Goal: Task Accomplishment & Management: Manage account settings

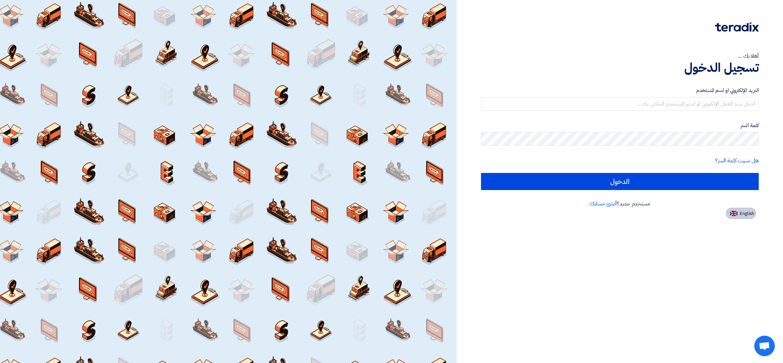
click at [748, 209] on button "English" at bounding box center [741, 213] width 30 height 11
type input "Sign in"
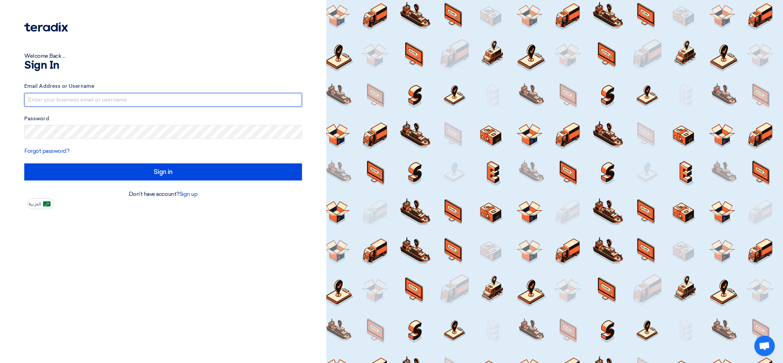
click at [46, 96] on input "text" at bounding box center [163, 100] width 278 height 14
drag, startPoint x: 105, startPoint y: 98, endPoint x: 228, endPoint y: 103, distance: 123.4
click at [228, 103] on input "[EMAIL_ADDRESS]@00" at bounding box center [163, 100] width 278 height 14
type input "[EMAIL_ADDRESS][DOMAIN_NAME]"
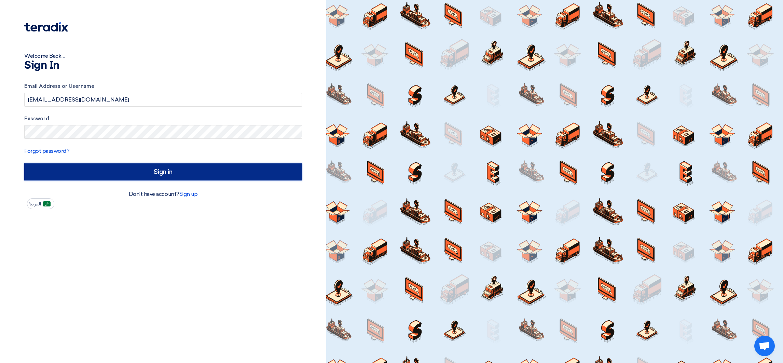
click at [147, 172] on input "Sign in" at bounding box center [163, 171] width 278 height 17
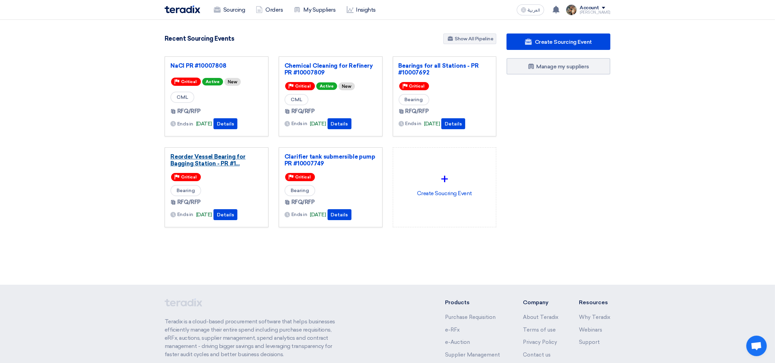
click at [220, 161] on link "Reorder Vessel Bearing for Bagging Station - PR #1..." at bounding box center [216, 160] width 92 height 14
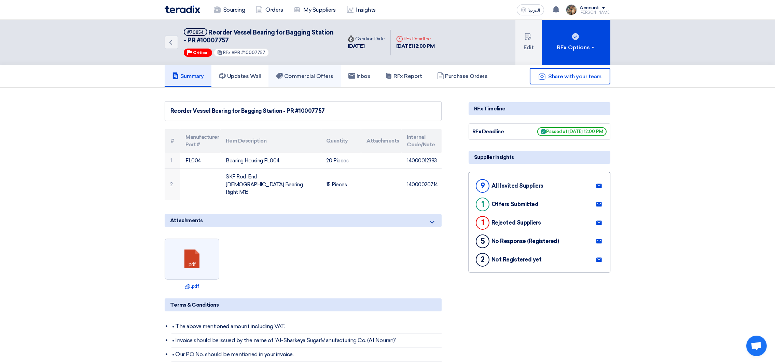
click at [309, 74] on h5 "Commercial Offers" at bounding box center [304, 76] width 57 height 7
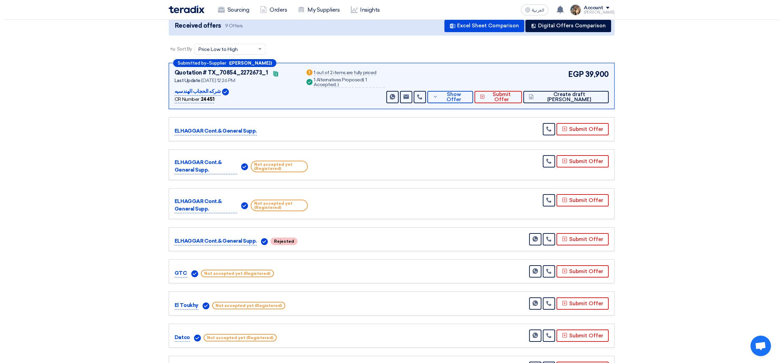
scroll to position [102, 0]
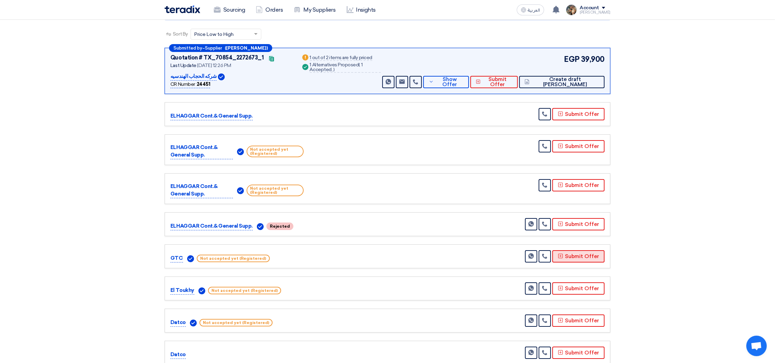
click at [589, 257] on button "Submit Offer" at bounding box center [578, 256] width 52 height 12
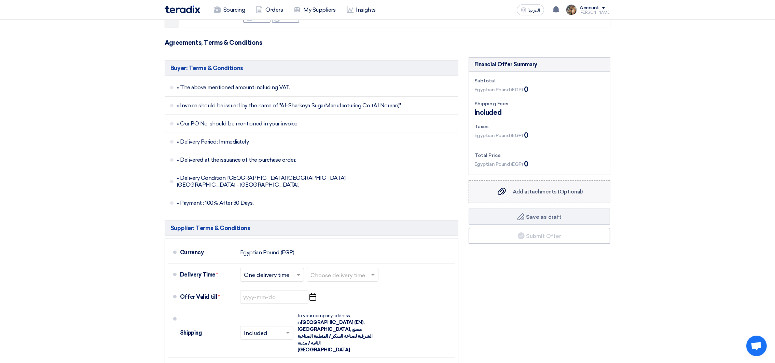
scroll to position [205, 0]
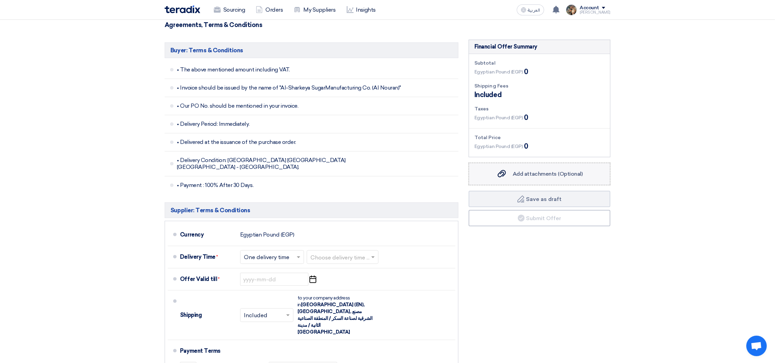
click at [519, 170] on span "Add attachments (Optional)" at bounding box center [548, 173] width 70 height 6
click at [0, 0] on input "Add attachments (Optional) Add attachments (Optional)" at bounding box center [0, 0] width 0 height 0
click at [350, 253] on input "text" at bounding box center [342, 258] width 65 height 10
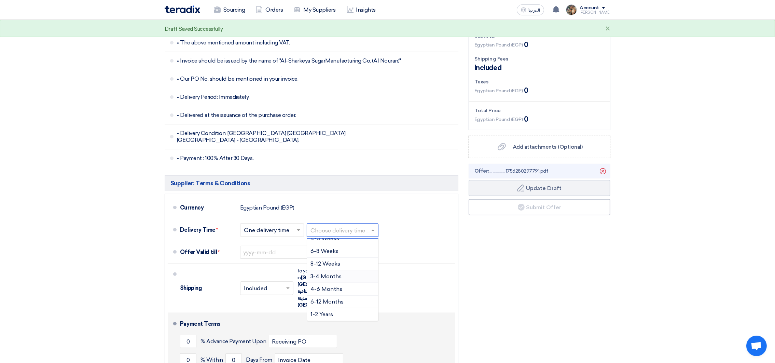
scroll to position [256, 0]
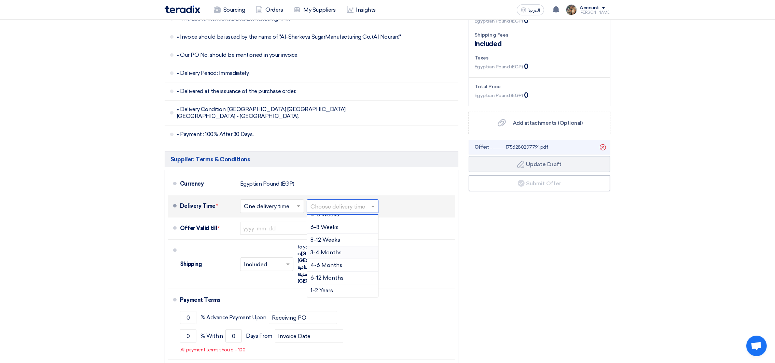
click at [321, 249] on span "3-4 Months" at bounding box center [325, 252] width 31 height 6
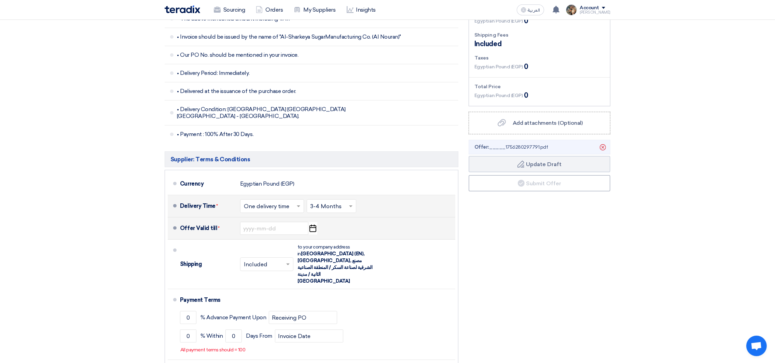
click at [313, 222] on icon "Pick a date" at bounding box center [312, 228] width 9 height 12
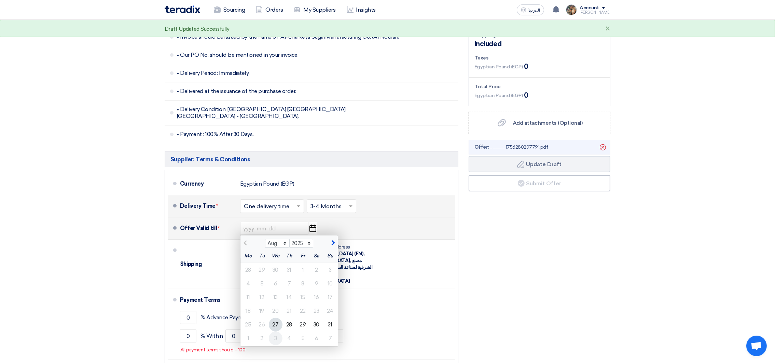
click at [273, 331] on div "3" at bounding box center [276, 338] width 14 height 14
type input "[DATE]"
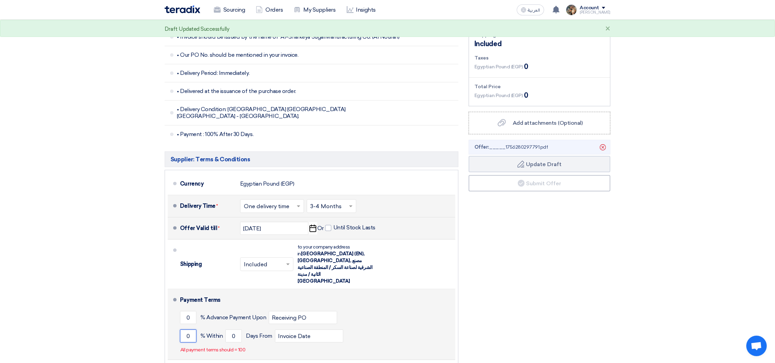
click at [185, 329] on input "0" at bounding box center [188, 335] width 16 height 13
type input "100"
click at [230, 329] on input "0" at bounding box center [233, 335] width 16 height 13
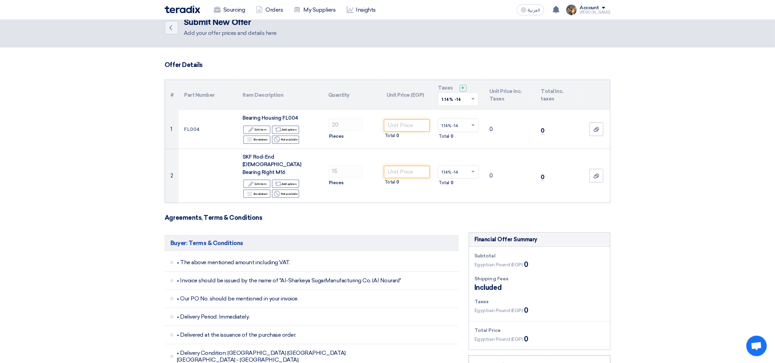
scroll to position [0, 0]
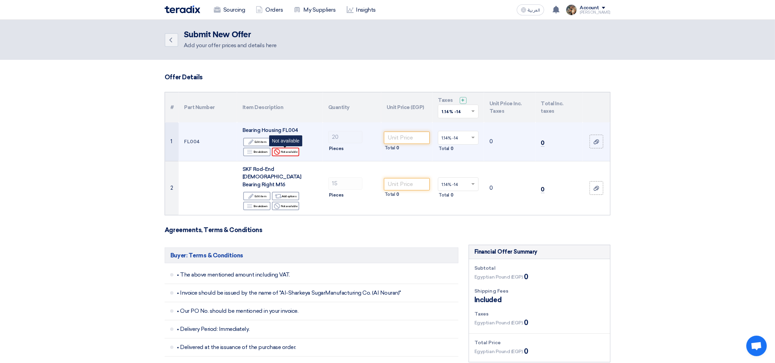
type input "30"
click at [286, 152] on div "Reject Not available" at bounding box center [285, 152] width 27 height 9
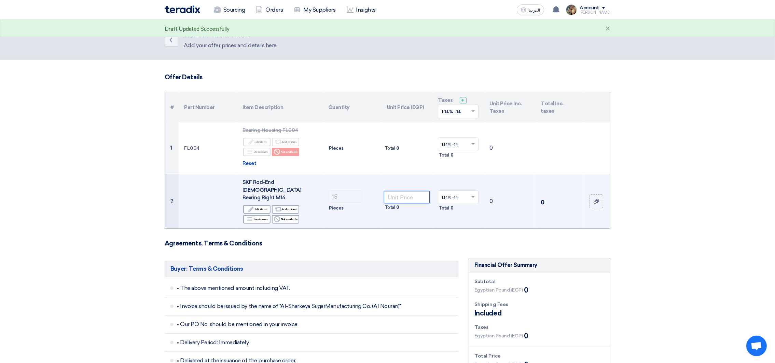
click at [399, 195] on input "number" at bounding box center [407, 197] width 46 height 12
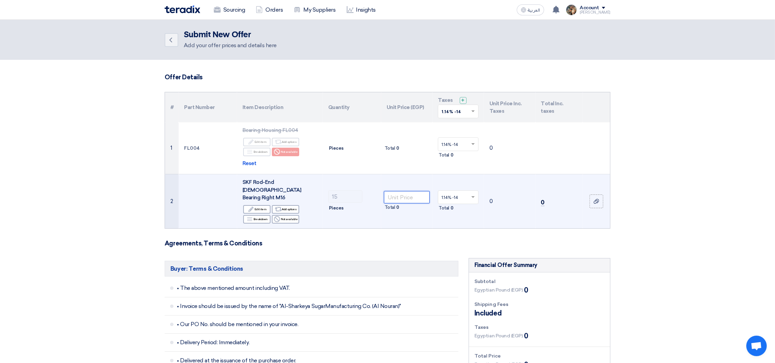
paste input "2663.39"
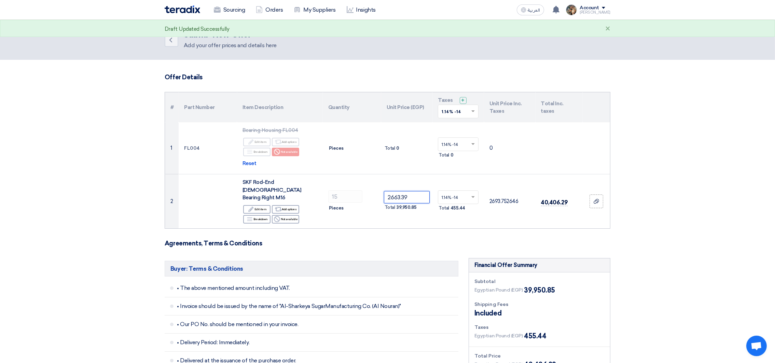
type input "2663.39"
click at [476, 111] on span at bounding box center [474, 111] width 9 height 6
click at [459, 138] on div "14% -14%" at bounding box center [458, 136] width 40 height 12
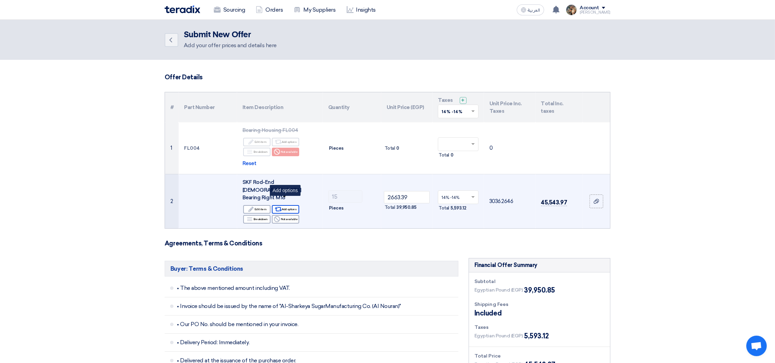
click at [284, 205] on div "Alternative Add options" at bounding box center [285, 209] width 27 height 9
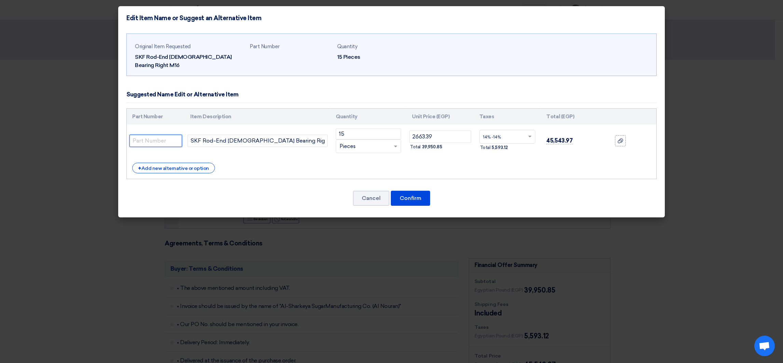
click at [164, 135] on input "text" at bounding box center [155, 141] width 53 height 12
paste input "SIKAC 16 M"
type input "SIKAC 16 M"
click at [411, 191] on button "Confirm" at bounding box center [410, 198] width 39 height 15
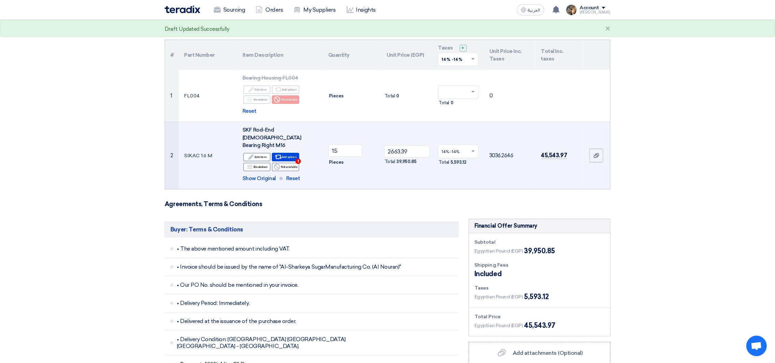
scroll to position [51, 0]
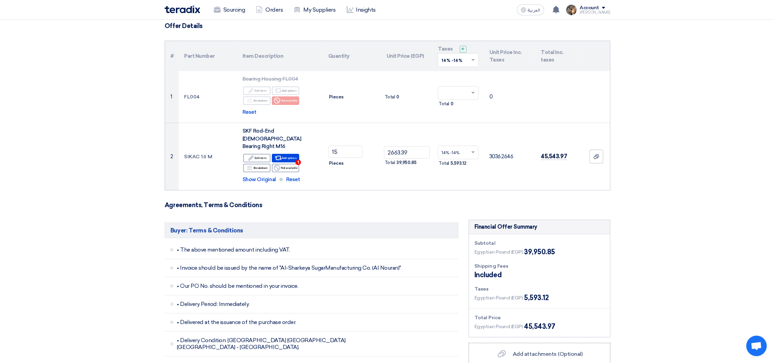
drag, startPoint x: 472, startPoint y: 167, endPoint x: 634, endPoint y: 159, distance: 162.0
click at [635, 160] on section "Offer Details # Part Number Item Description Quantity Unit Price (EGP) Taxes + …" at bounding box center [387, 324] width 775 height 631
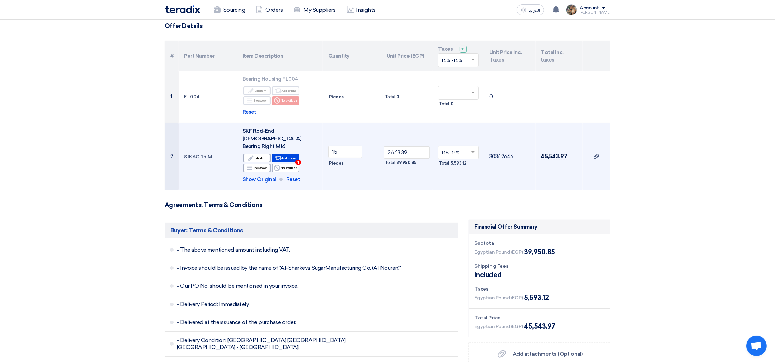
click at [537, 163] on td "45,543.97" at bounding box center [559, 156] width 47 height 67
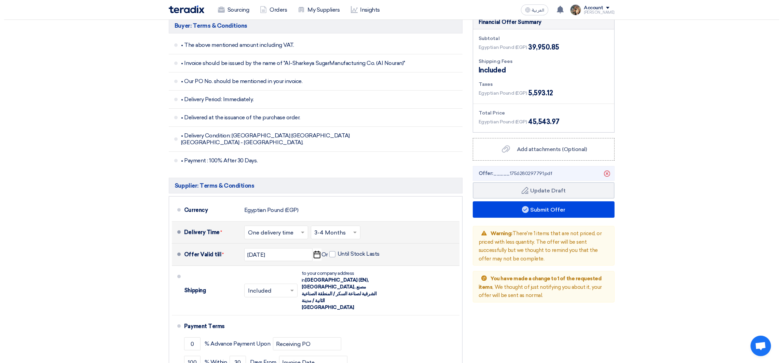
scroll to position [307, 0]
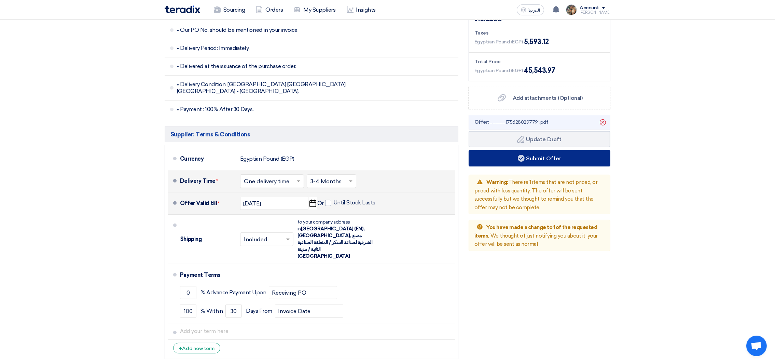
click at [516, 150] on button "Submit Offer" at bounding box center [540, 158] width 142 height 16
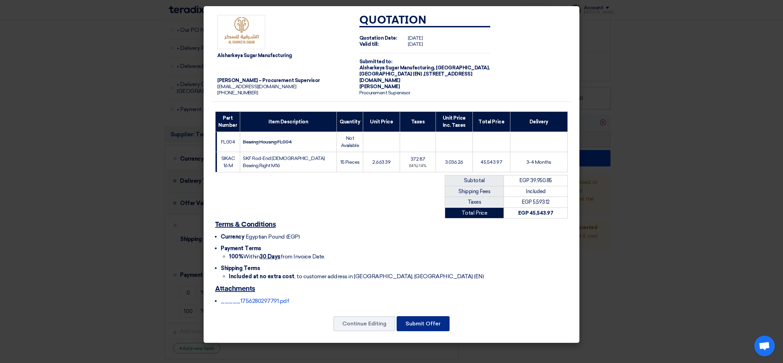
click at [416, 328] on button "Submit Offer" at bounding box center [423, 323] width 53 height 15
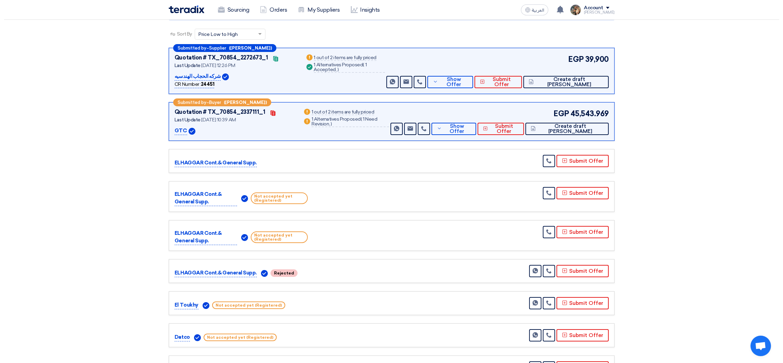
scroll to position [153, 0]
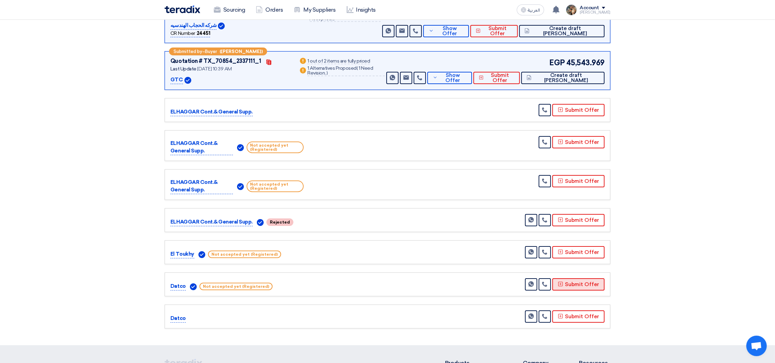
click at [573, 287] on button "Submit Offer" at bounding box center [578, 284] width 52 height 12
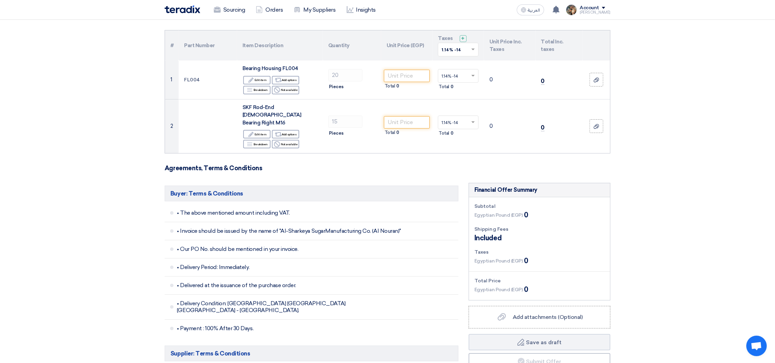
scroll to position [153, 0]
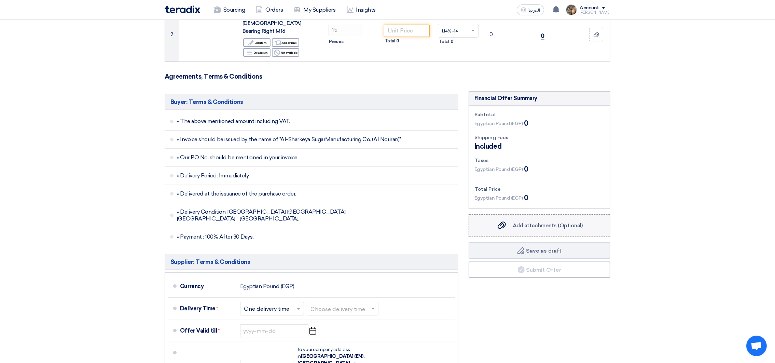
click at [546, 222] on span "Add attachments (Optional)" at bounding box center [548, 225] width 70 height 6
click at [0, 0] on input "Add attachments (Optional) Add attachments (Optional)" at bounding box center [0, 0] width 0 height 0
click at [343, 304] on input "text" at bounding box center [342, 309] width 65 height 10
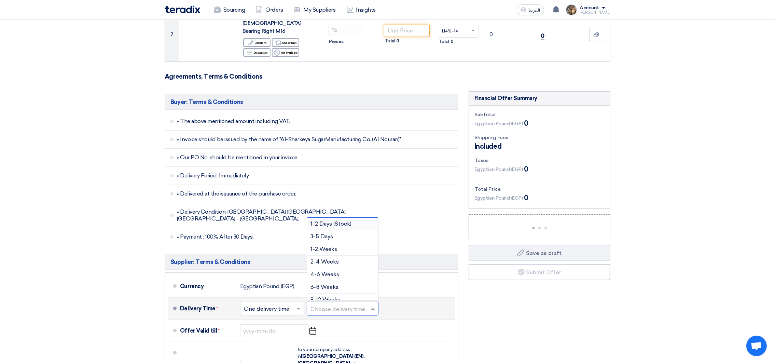
click at [343, 304] on input "text" at bounding box center [342, 309] width 65 height 10
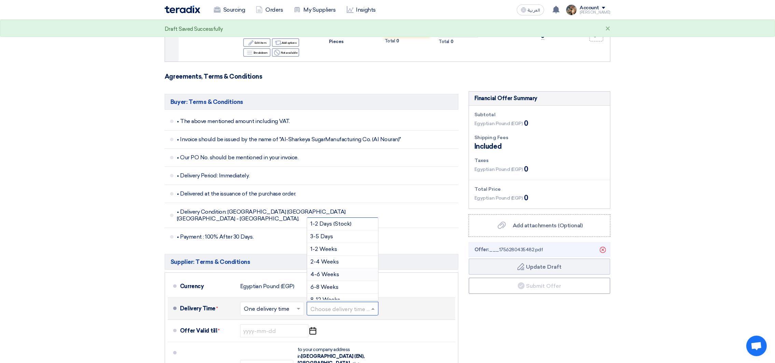
click at [324, 271] on span "4-6 Weeks" at bounding box center [324, 274] width 29 height 6
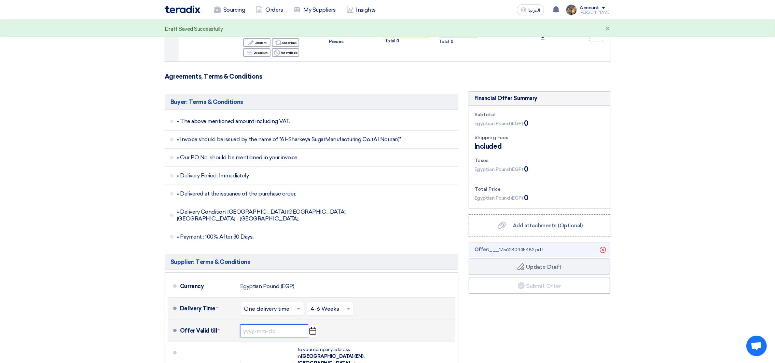
click at [293, 324] on input at bounding box center [274, 330] width 68 height 13
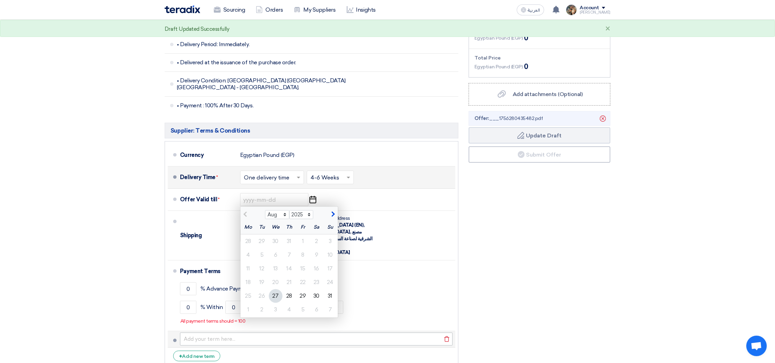
scroll to position [307, 0]
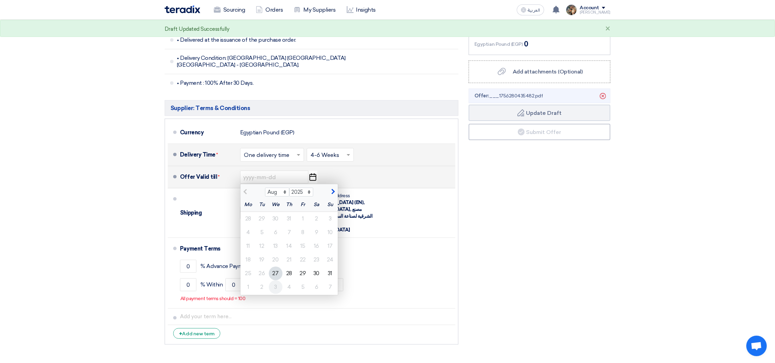
click at [270, 280] on div "3" at bounding box center [276, 287] width 14 height 14
type input "[DATE]"
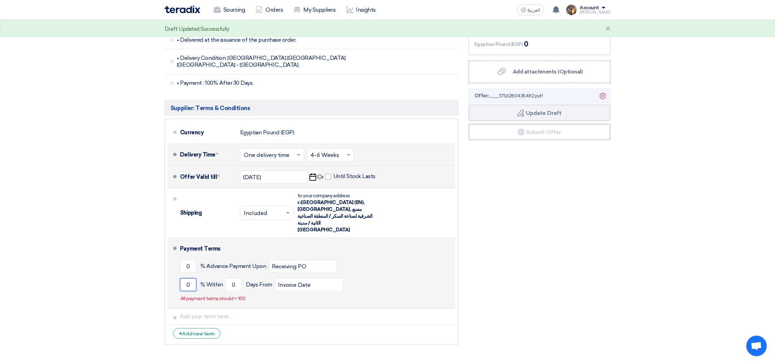
click at [183, 278] on input "0" at bounding box center [188, 284] width 16 height 13
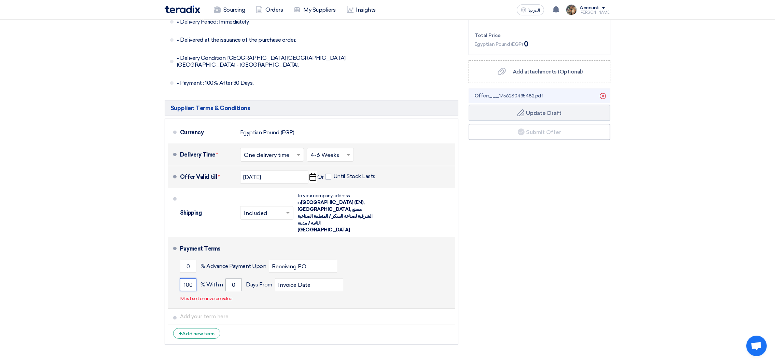
type input "100"
click at [229, 278] on input "0" at bounding box center [233, 284] width 16 height 13
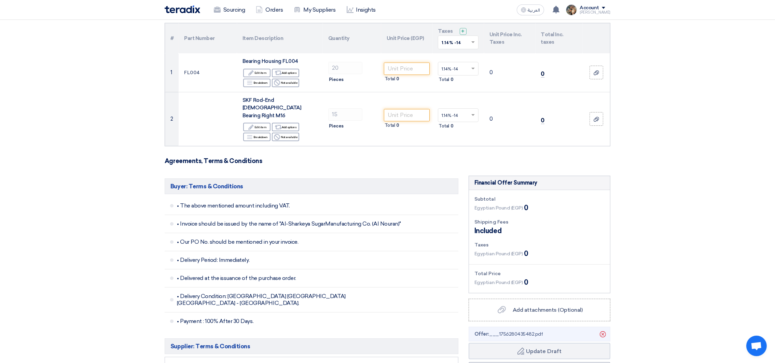
scroll to position [0, 0]
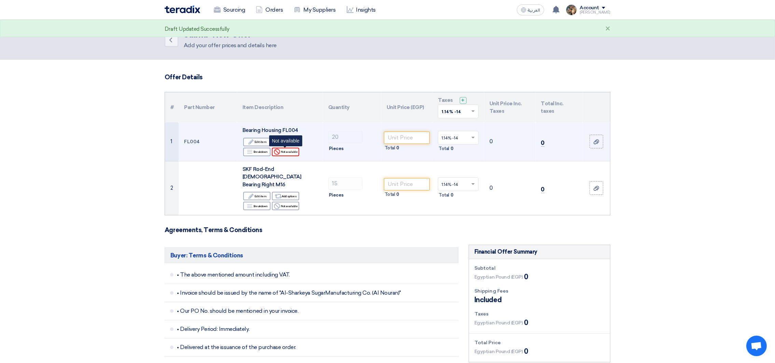
type input "30"
click at [287, 153] on div "Reject Not available" at bounding box center [285, 152] width 27 height 9
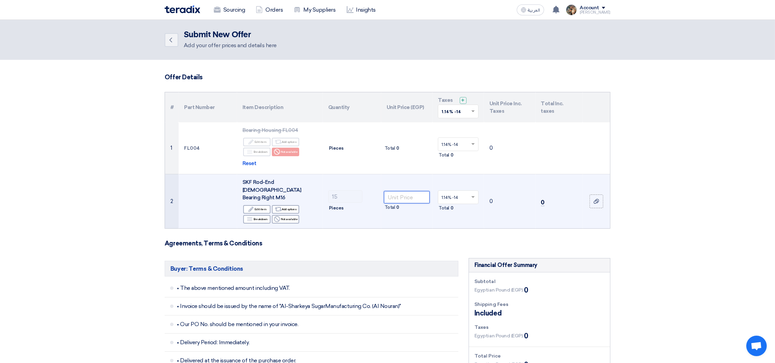
click at [407, 198] on input "number" at bounding box center [407, 197] width 46 height 12
paste input "2500.00"
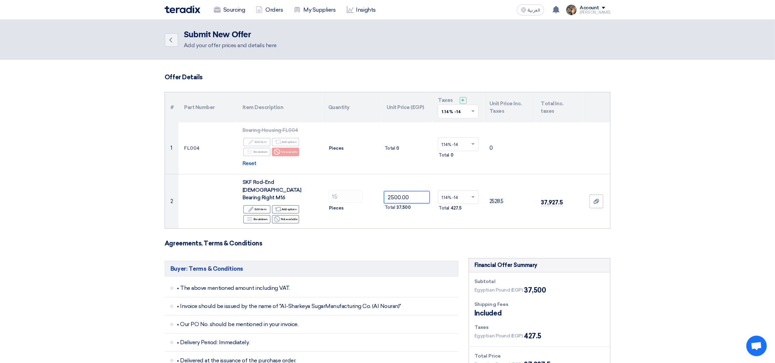
type input "2500.00"
click at [477, 111] on span at bounding box center [474, 111] width 9 height 6
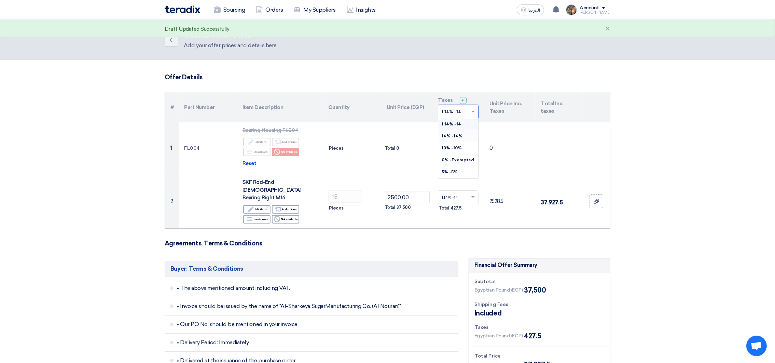
click at [456, 136] on span "14% -14%" at bounding box center [452, 136] width 21 height 5
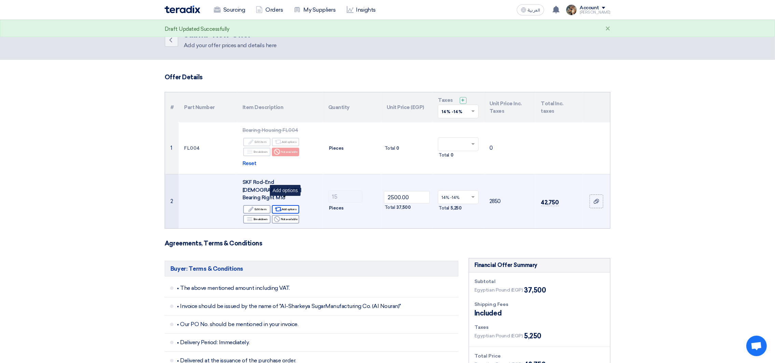
click at [284, 205] on div "Alternative Add options" at bounding box center [285, 209] width 27 height 9
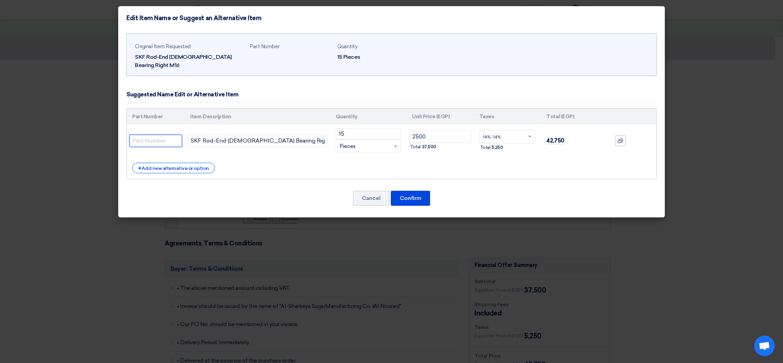
click at [163, 135] on input "text" at bounding box center [155, 141] width 53 height 12
paste input "SIKAC 16 M"
type input "SIKAC 16 M"
click at [412, 191] on button "Confirm" at bounding box center [410, 198] width 39 height 15
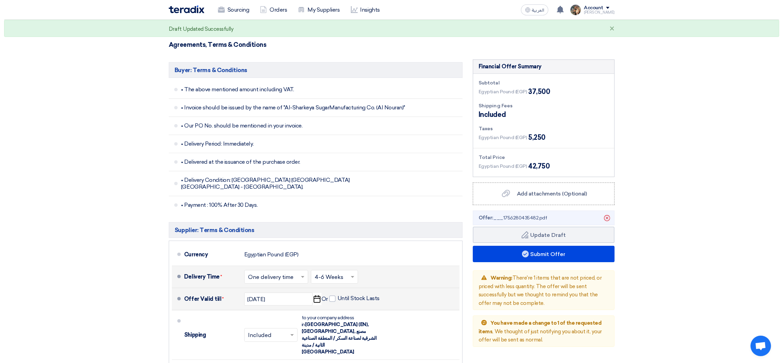
scroll to position [359, 0]
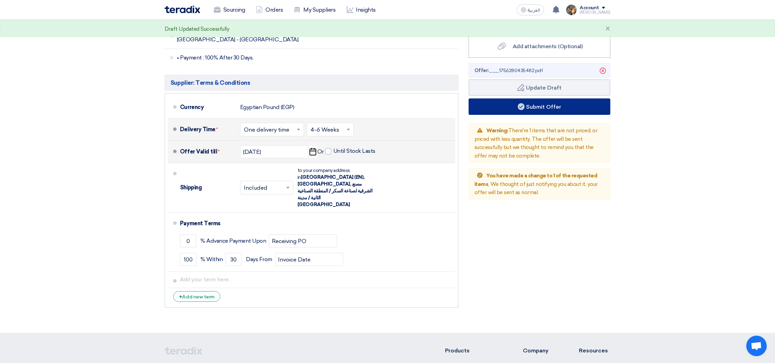
click at [538, 103] on button "Submit Offer" at bounding box center [540, 106] width 142 height 16
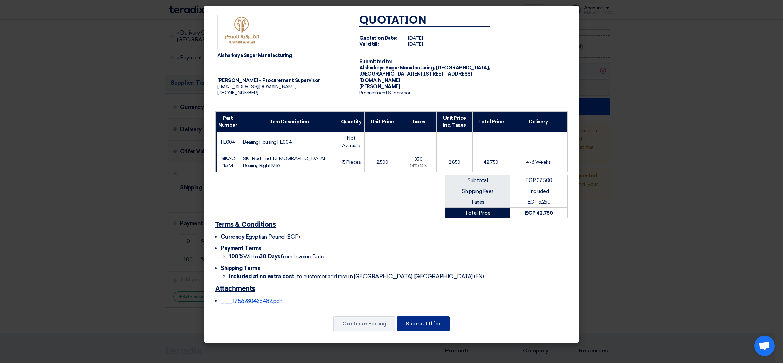
click at [411, 323] on button "Submit Offer" at bounding box center [423, 323] width 53 height 15
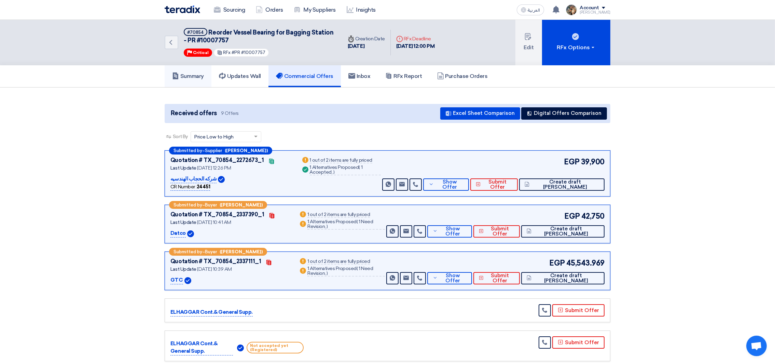
click at [185, 77] on h5 "Summary" at bounding box center [188, 76] width 32 height 7
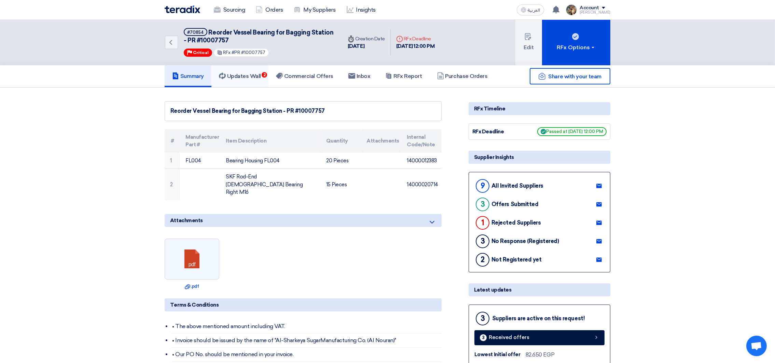
click at [246, 73] on h5 "Updates Wall 2" at bounding box center [240, 76] width 42 height 7
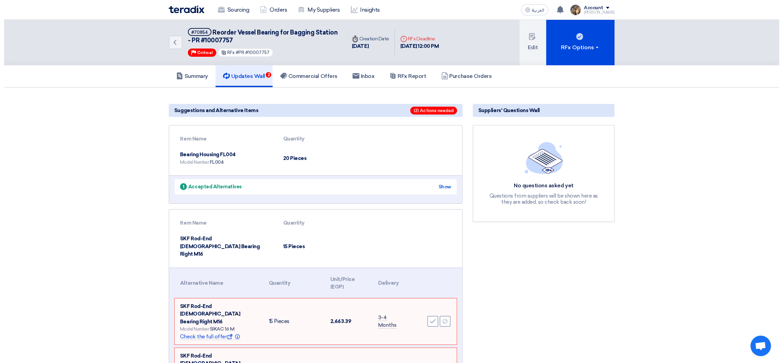
scroll to position [153, 0]
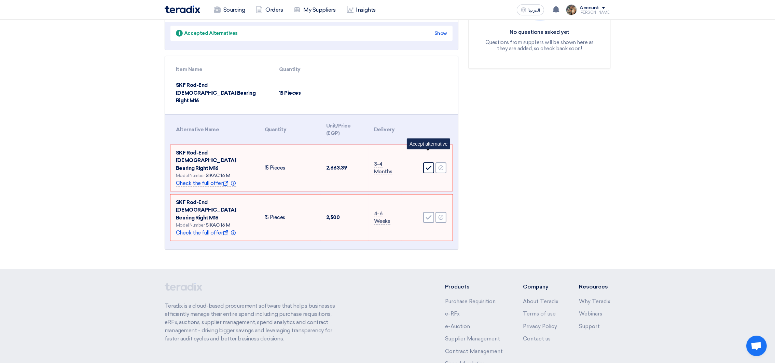
click at [430, 162] on div "Accept" at bounding box center [428, 167] width 11 height 11
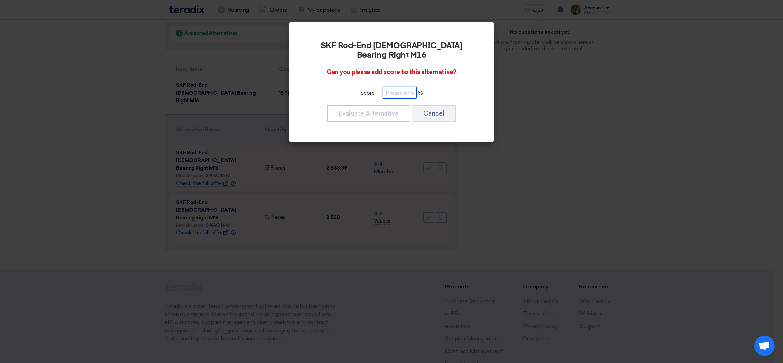
click at [394, 87] on input "number" at bounding box center [400, 93] width 34 height 12
type input "100"
click at [390, 105] on button "Evaluate Alternative" at bounding box center [368, 113] width 83 height 17
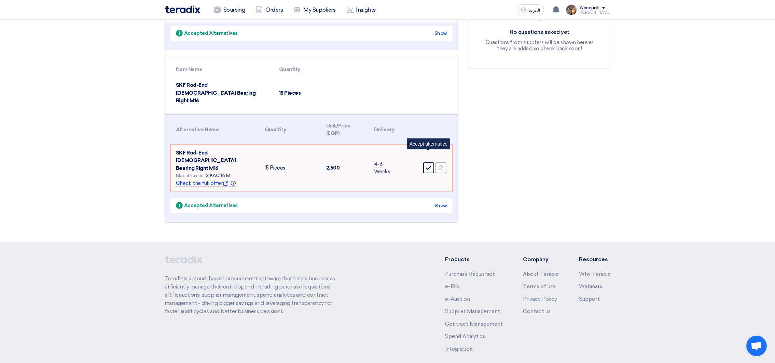
click at [431, 165] on icon "Accept" at bounding box center [429, 168] width 6 height 6
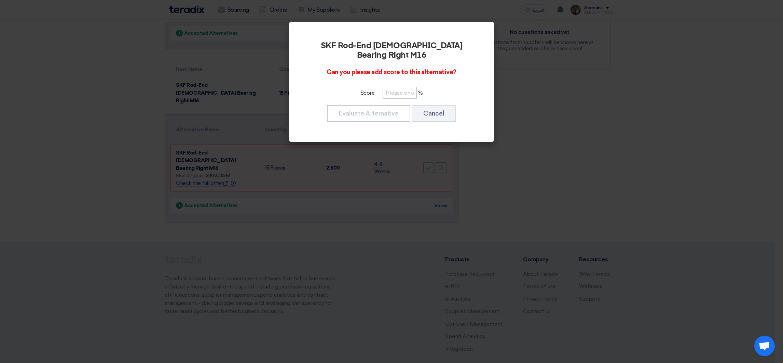
drag, startPoint x: 390, startPoint y: 93, endPoint x: 391, endPoint y: 86, distance: 7.5
click at [390, 91] on div "SKF Rod-End [DEMOGRAPHIC_DATA] Bearing Right M16 Can you please add score to th…" at bounding box center [391, 81] width 189 height 103
click at [391, 87] on input "number" at bounding box center [400, 93] width 34 height 12
paste input "100"
type input "100"
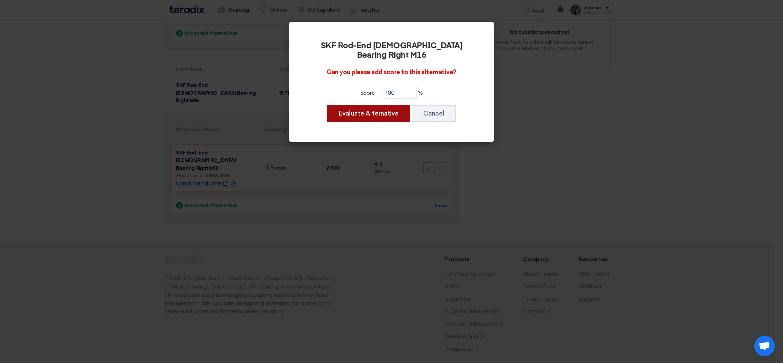
click at [390, 105] on button "Evaluate Alternative" at bounding box center [368, 113] width 83 height 17
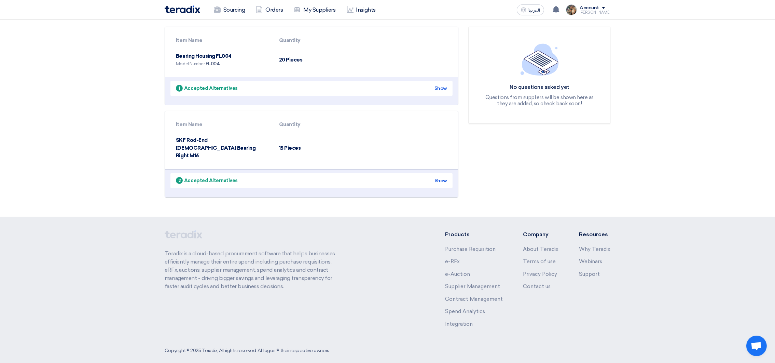
scroll to position [0, 0]
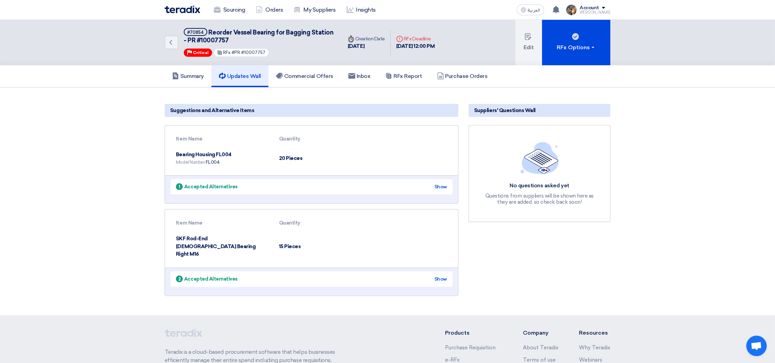
click at [187, 13] on img at bounding box center [183, 9] width 36 height 8
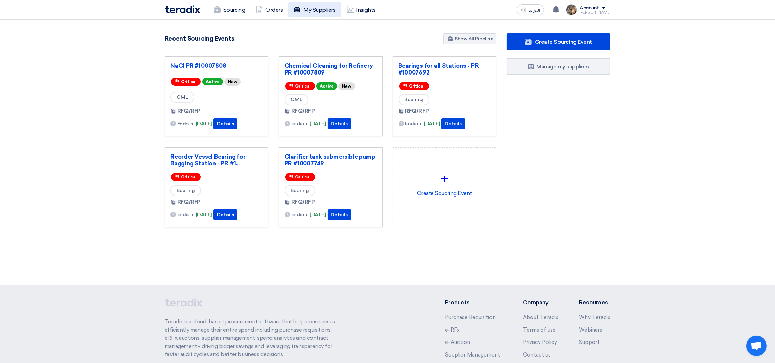
click at [303, 9] on link "My Suppliers" at bounding box center [314, 9] width 53 height 15
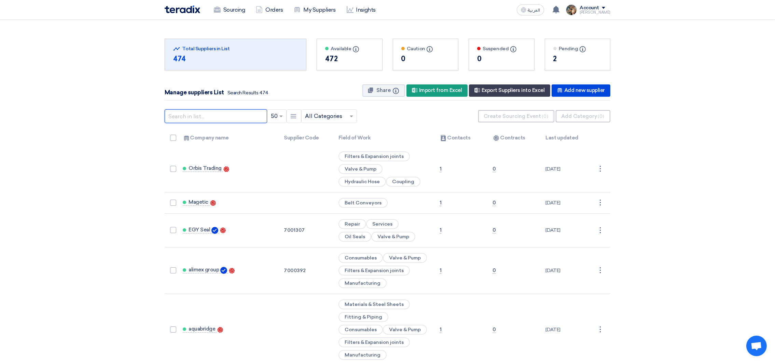
click at [199, 115] on input "text" at bounding box center [216, 116] width 102 height 14
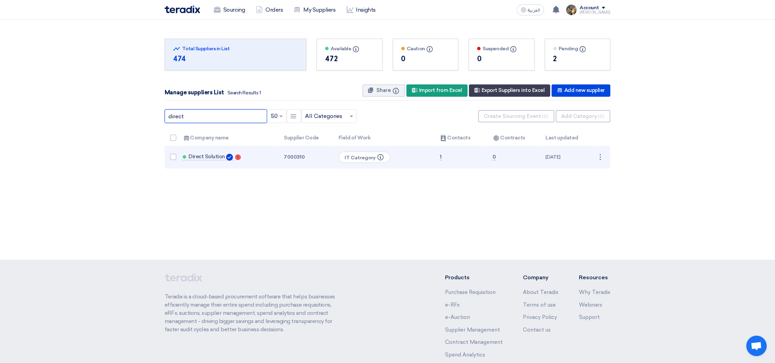
type input "direct"
click at [214, 153] on td "Direct Solution Contacts" at bounding box center [227, 157] width 101 height 23
click at [214, 155] on span "Direct Solution" at bounding box center [207, 156] width 37 height 5
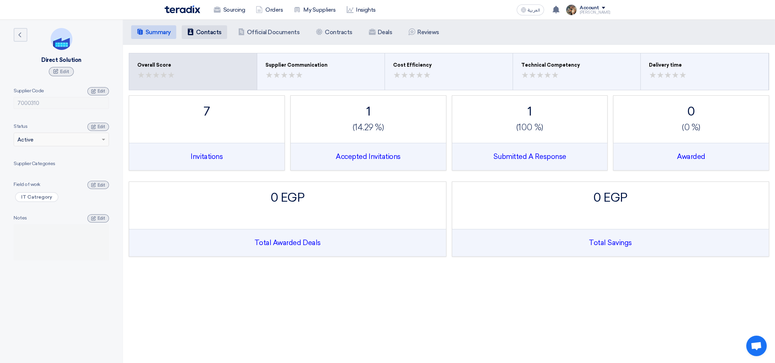
click at [197, 35] on h5 "Contacts" at bounding box center [209, 32] width 26 height 7
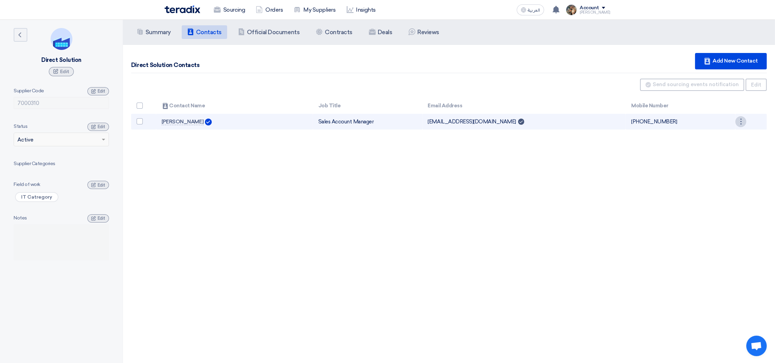
click at [741, 122] on div "⋮" at bounding box center [740, 121] width 11 height 11
click at [738, 138] on link "Edit" at bounding box center [728, 134] width 33 height 10
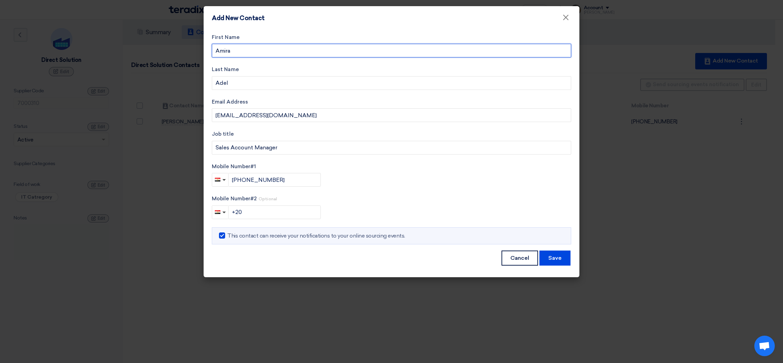
drag, startPoint x: 245, startPoint y: 50, endPoint x: 210, endPoint y: 48, distance: 34.9
click at [210, 48] on div "First Name [PERSON_NAME] Last Name [PERSON_NAME] Email Address [EMAIL_ADDRESS][…" at bounding box center [392, 153] width 376 height 247
paste input "[PERSON_NAME]"
type input "[PERSON_NAME]"
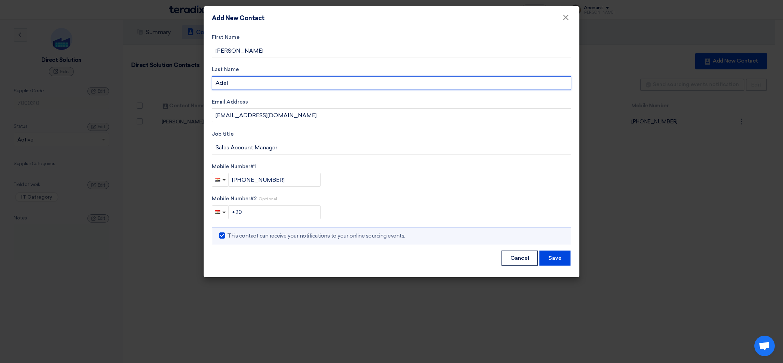
drag, startPoint x: 217, startPoint y: 83, endPoint x: 210, endPoint y: 83, distance: 6.1
click at [210, 83] on div "First Name [PERSON_NAME] Last Name [PERSON_NAME] Email Address [EMAIL_ADDRESS][…" at bounding box center [392, 153] width 376 height 247
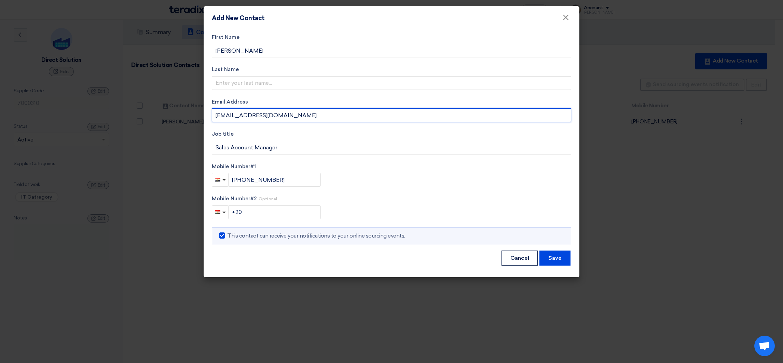
drag, startPoint x: 276, startPoint y: 117, endPoint x: 208, endPoint y: 112, distance: 68.1
click at [208, 112] on div "First Name [PERSON_NAME] Last Name Email Address [EMAIL_ADDRESS][DOMAIN_NAME] J…" at bounding box center [392, 153] width 376 height 247
paste input "[PERSON_NAME] <[PERSON_NAME][EMAIL_ADDRESS][PERSON_NAME][DOMAIN_NAME]>"
type input "[PERSON_NAME] <[PERSON_NAME][EMAIL_ADDRESS][PERSON_NAME][DOMAIN_NAME]>"
drag, startPoint x: 256, startPoint y: 113, endPoint x: 192, endPoint y: 114, distance: 63.9
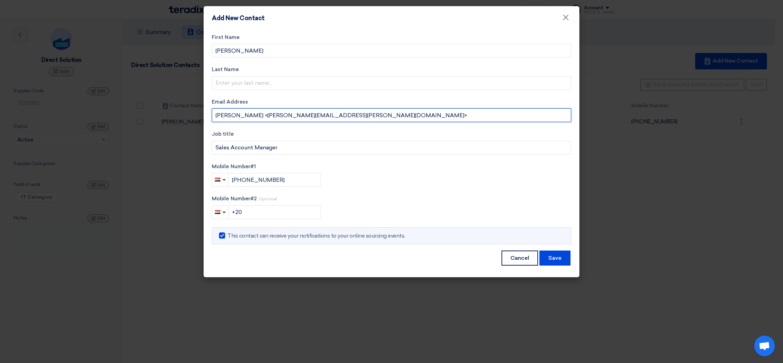
click at [192, 114] on modal-container "Add New Contact × First Name [PERSON_NAME] Last Name Email Address [PERSON_NAME…" at bounding box center [391, 181] width 783 height 363
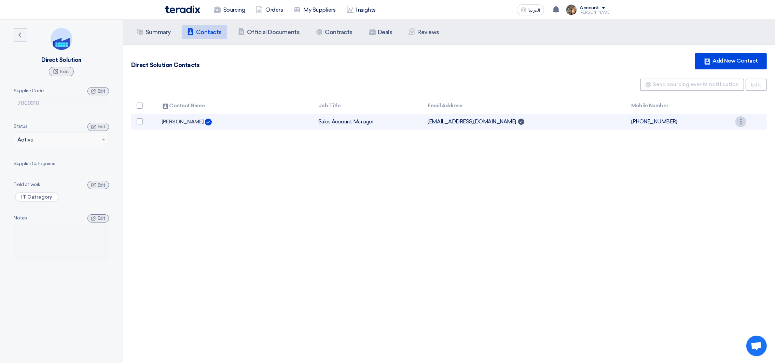
click at [747, 120] on td "⋮ Edit" at bounding box center [750, 122] width 31 height 16
click at [743, 120] on div "⋮" at bounding box center [740, 121] width 11 height 11
click at [732, 136] on link "Edit" at bounding box center [728, 134] width 33 height 10
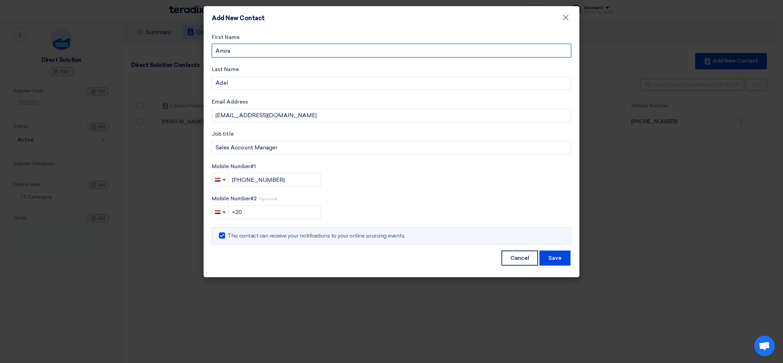
click at [247, 51] on input "Amira" at bounding box center [391, 51] width 359 height 14
type input "A"
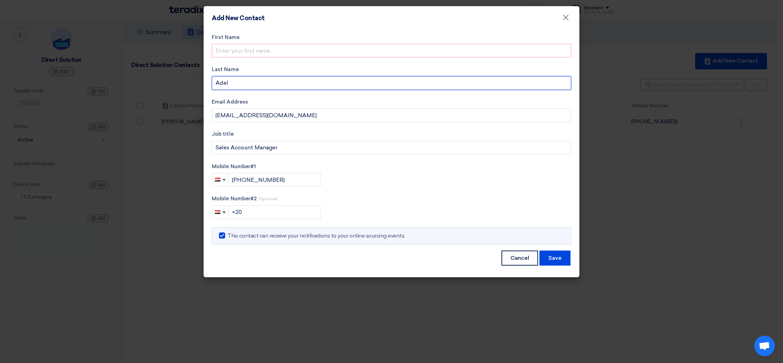
click at [245, 83] on input "Adel" at bounding box center [391, 83] width 359 height 14
type input "A"
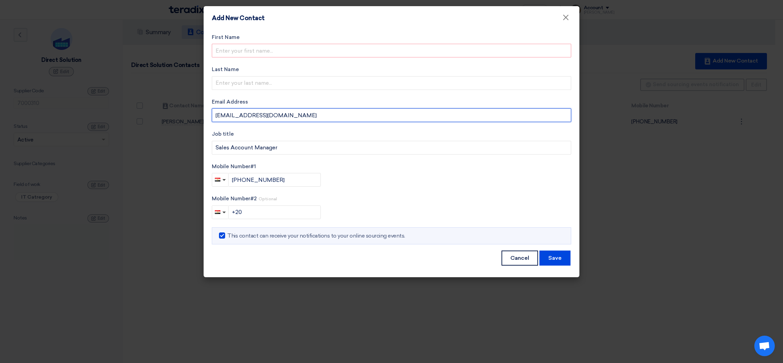
drag, startPoint x: 278, startPoint y: 114, endPoint x: 165, endPoint y: 108, distance: 113.2
click at [165, 108] on modal-container "Add New Contact × First Name Last Name Email Address [EMAIL_ADDRESS][DOMAIN_NAM…" at bounding box center [391, 181] width 783 height 363
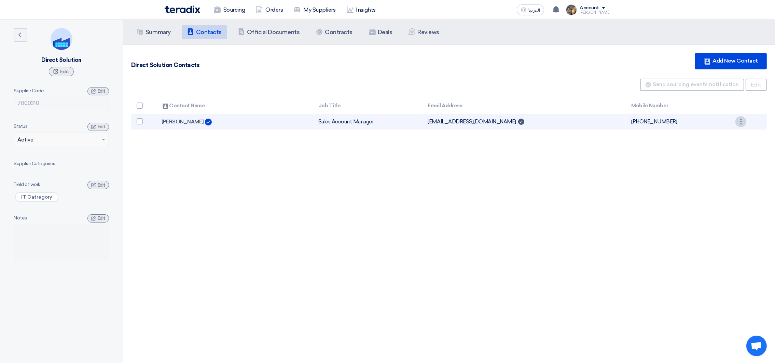
click at [742, 120] on div "⋮" at bounding box center [740, 121] width 11 height 11
click at [733, 135] on link "Edit" at bounding box center [728, 134] width 33 height 10
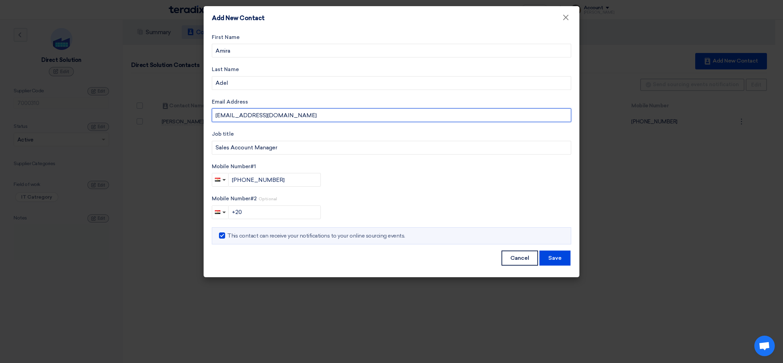
click at [280, 114] on input "[EMAIL_ADDRESS][DOMAIN_NAME]" at bounding box center [391, 115] width 359 height 14
click at [281, 114] on input "[EMAIL_ADDRESS][DOMAIN_NAME]" at bounding box center [391, 115] width 359 height 14
paste input "[PERSON_NAME] <[PERSON_NAME][EMAIL_ADDRESS][PERSON_NAME][DOMAIN_NAME]>"
type input "[EMAIL_ADDRESS][PERSON_NAME][DOMAIN_NAME]"
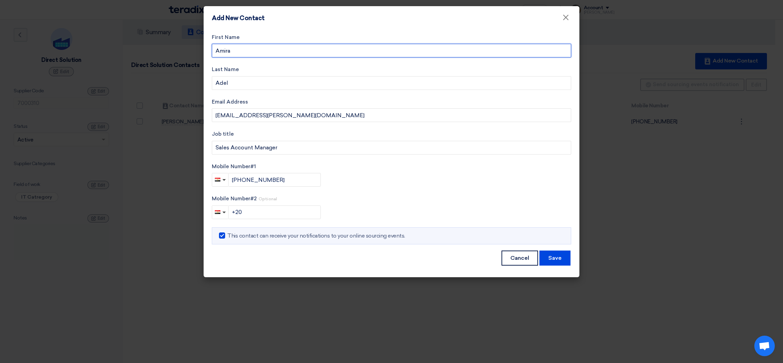
click at [234, 53] on input "Amira" at bounding box center [391, 51] width 359 height 14
paste input "[PERSON_NAME]"
type input "[PERSON_NAME]"
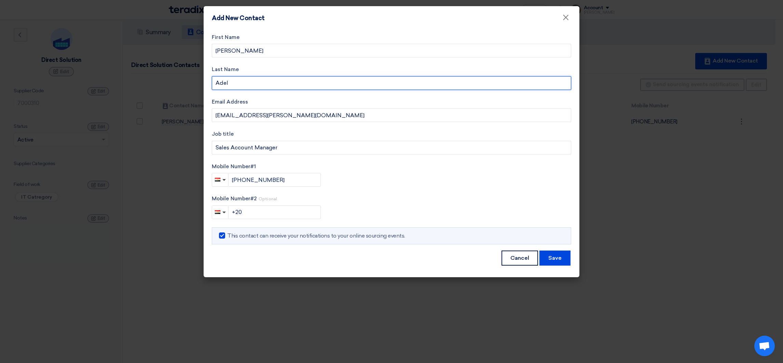
click at [232, 84] on input "Adel" at bounding box center [391, 83] width 359 height 14
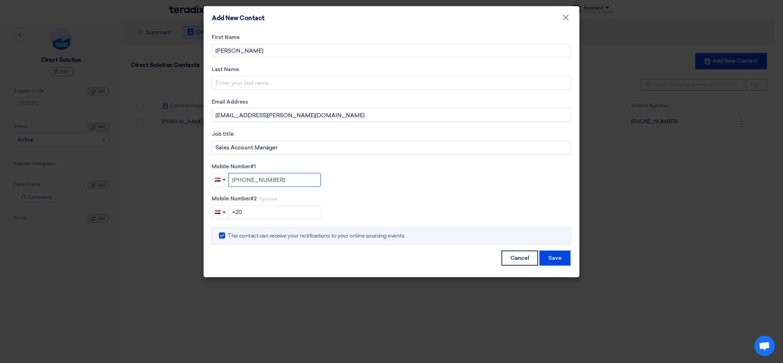
click at [278, 179] on input "[PHONE_NUMBER]" at bounding box center [274, 180] width 92 height 14
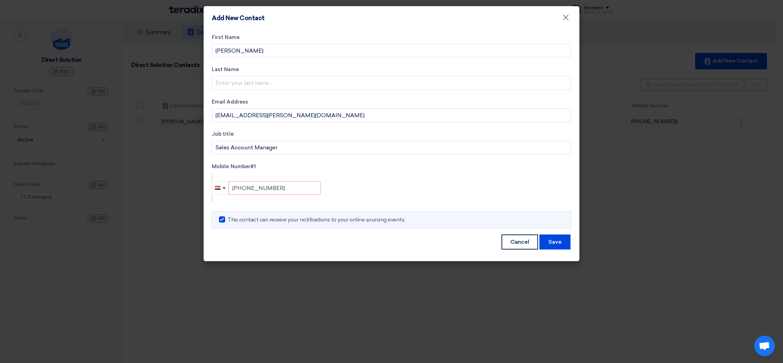
click at [269, 184] on input "[PHONE_NUMBER]" at bounding box center [274, 188] width 92 height 14
type input "+20"
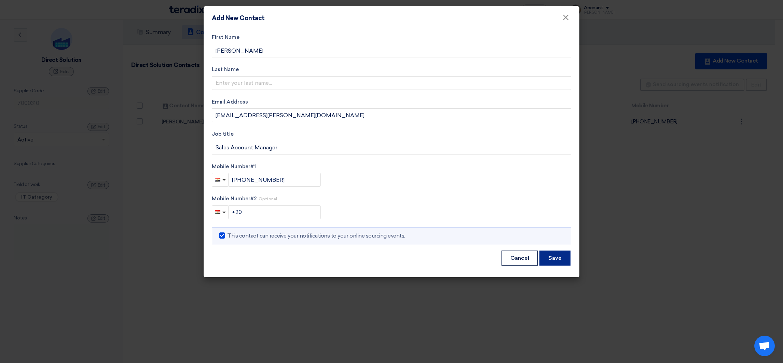
click at [559, 256] on button "Save" at bounding box center [554, 257] width 31 height 15
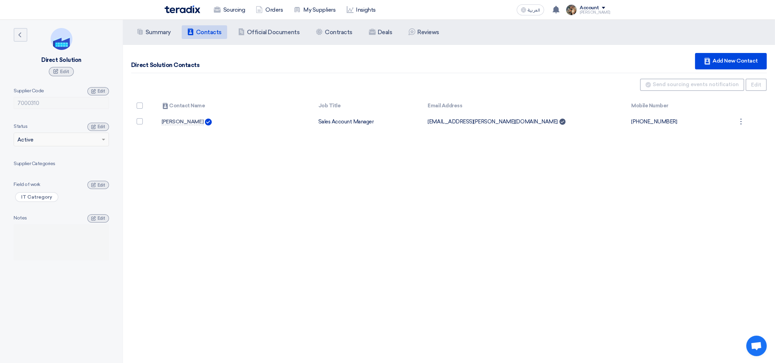
click at [185, 11] on img at bounding box center [183, 9] width 36 height 8
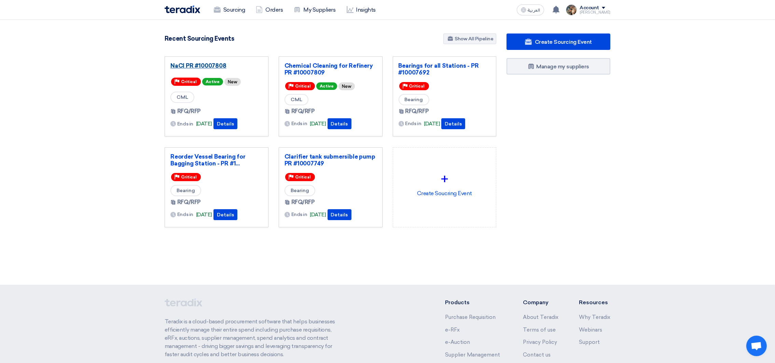
click at [198, 62] on link "NaCl PR #10007808" at bounding box center [216, 65] width 92 height 7
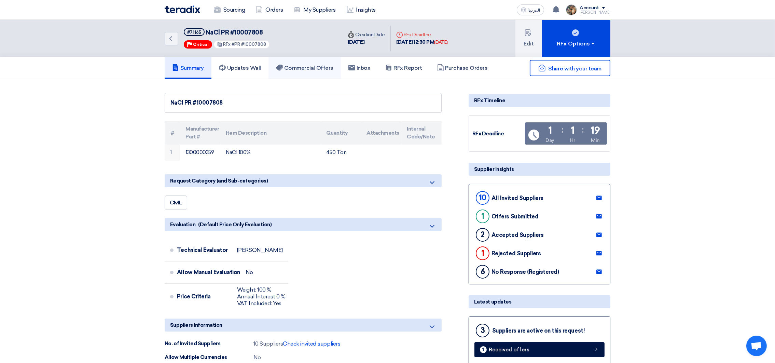
click at [297, 65] on h5 "Commercial Offers" at bounding box center [304, 68] width 57 height 7
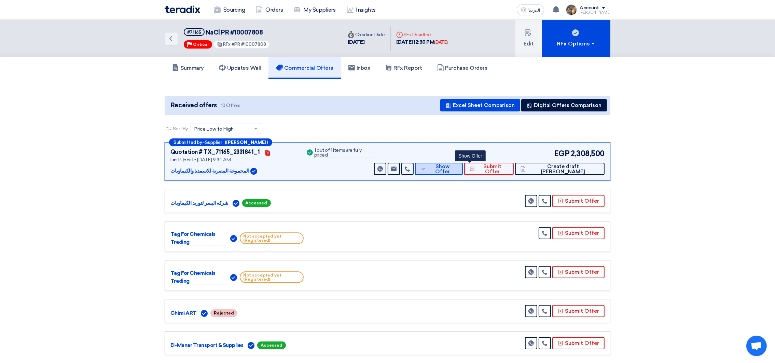
click at [463, 164] on button "Show Offer" at bounding box center [439, 169] width 48 height 12
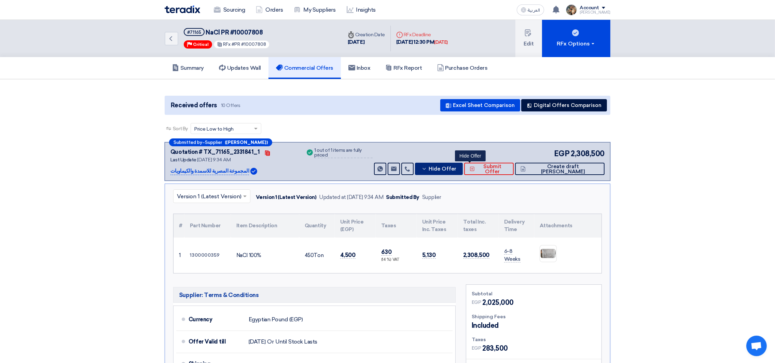
click at [463, 164] on button "Hide Offer" at bounding box center [439, 169] width 48 height 12
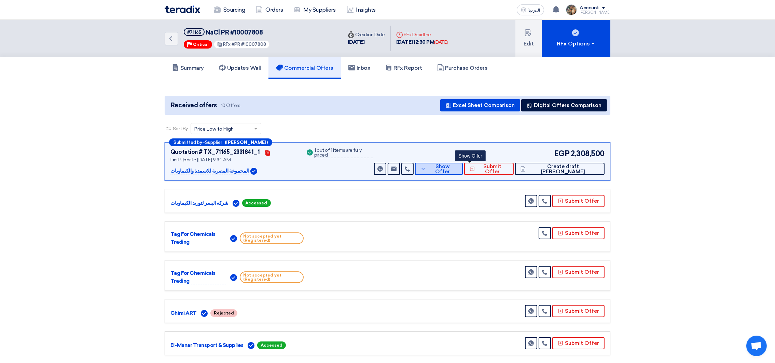
click at [463, 164] on button "Show Offer" at bounding box center [439, 169] width 48 height 12
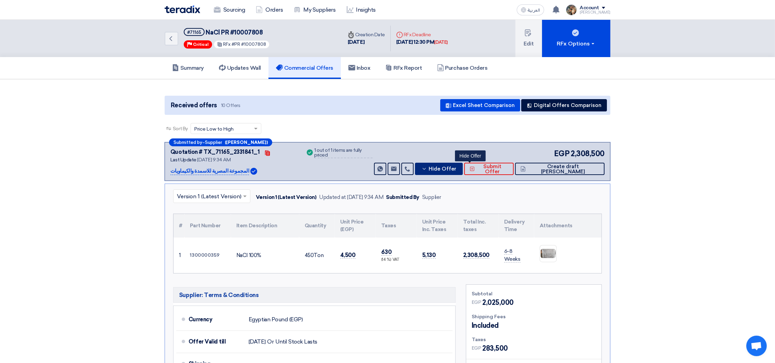
click at [463, 164] on button "Hide Offer" at bounding box center [439, 169] width 48 height 12
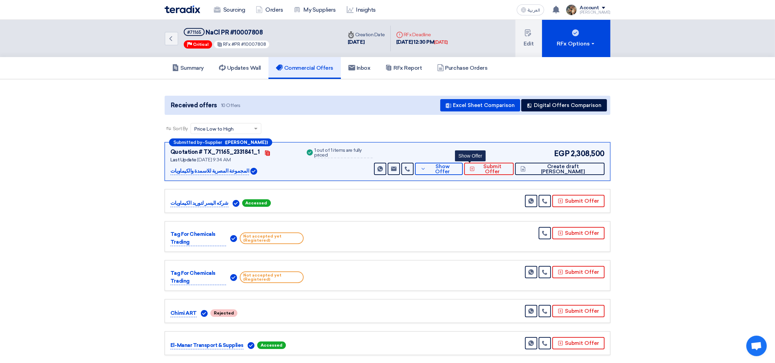
click at [175, 12] on img at bounding box center [183, 9] width 36 height 8
